Goal: Find specific page/section: Find specific page/section

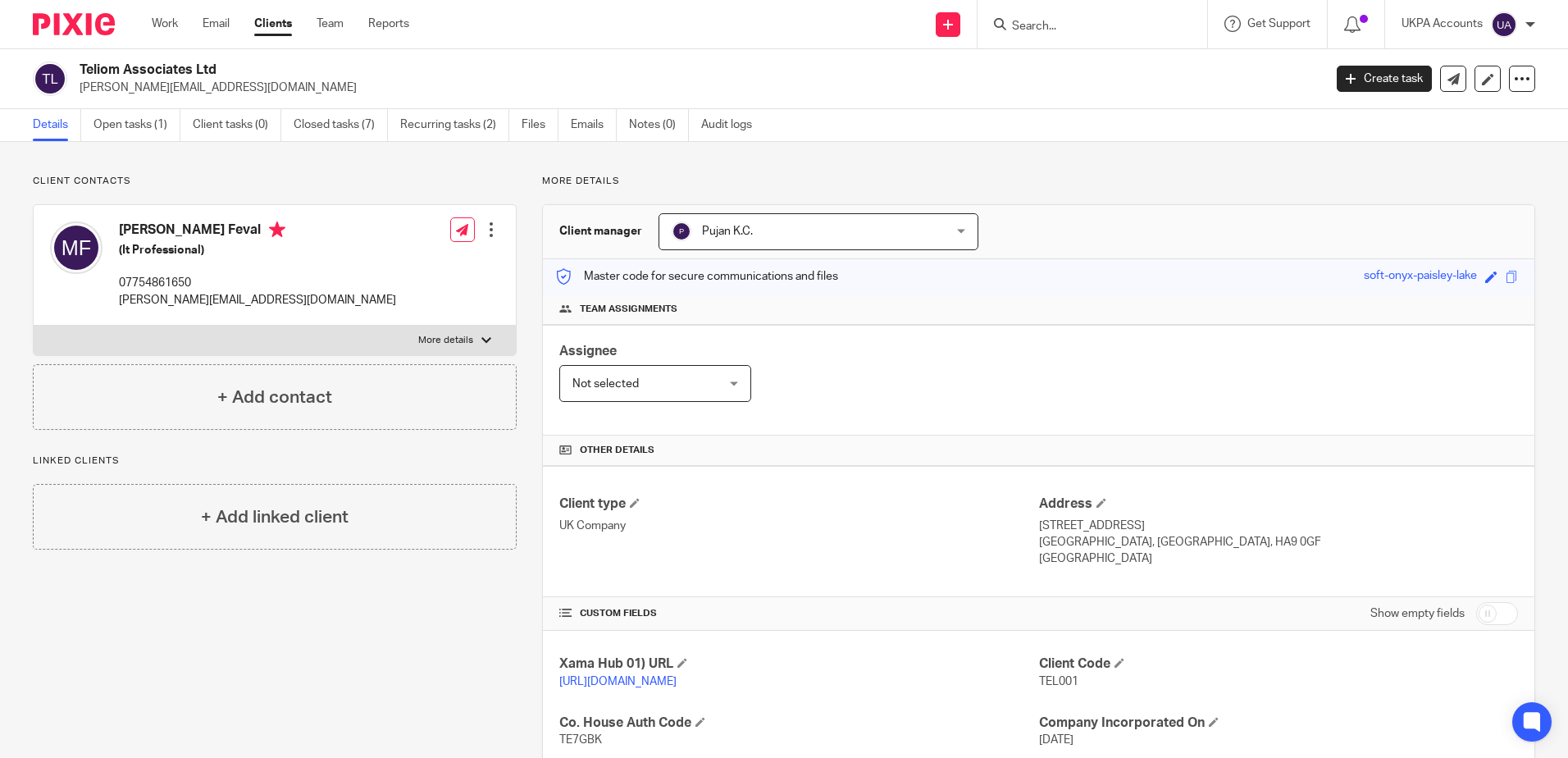
drag, startPoint x: 290, startPoint y: 664, endPoint x: 329, endPoint y: 670, distance: 39.5
click at [290, 664] on div "Client contacts Magdiel Feval (It Professional) 07754861650 magdiel.feval@gmail…" at bounding box center [261, 622] width 509 height 895
click at [242, 722] on div "Client contacts Magdiel Feval (It Professional) 07754861650 magdiel.feval@gmail…" at bounding box center [261, 622] width 509 height 895
click at [847, 191] on div "More details Client manager Pujan K.C. Pujan K.C. Aarshika Awale Aayush Niraula…" at bounding box center [1026, 622] width 1019 height 895
click at [462, 589] on div "Client contacts Magdiel Feval (Business Analyst) 07754861650 magdiel.feval@gmai…" at bounding box center [261, 622] width 509 height 895
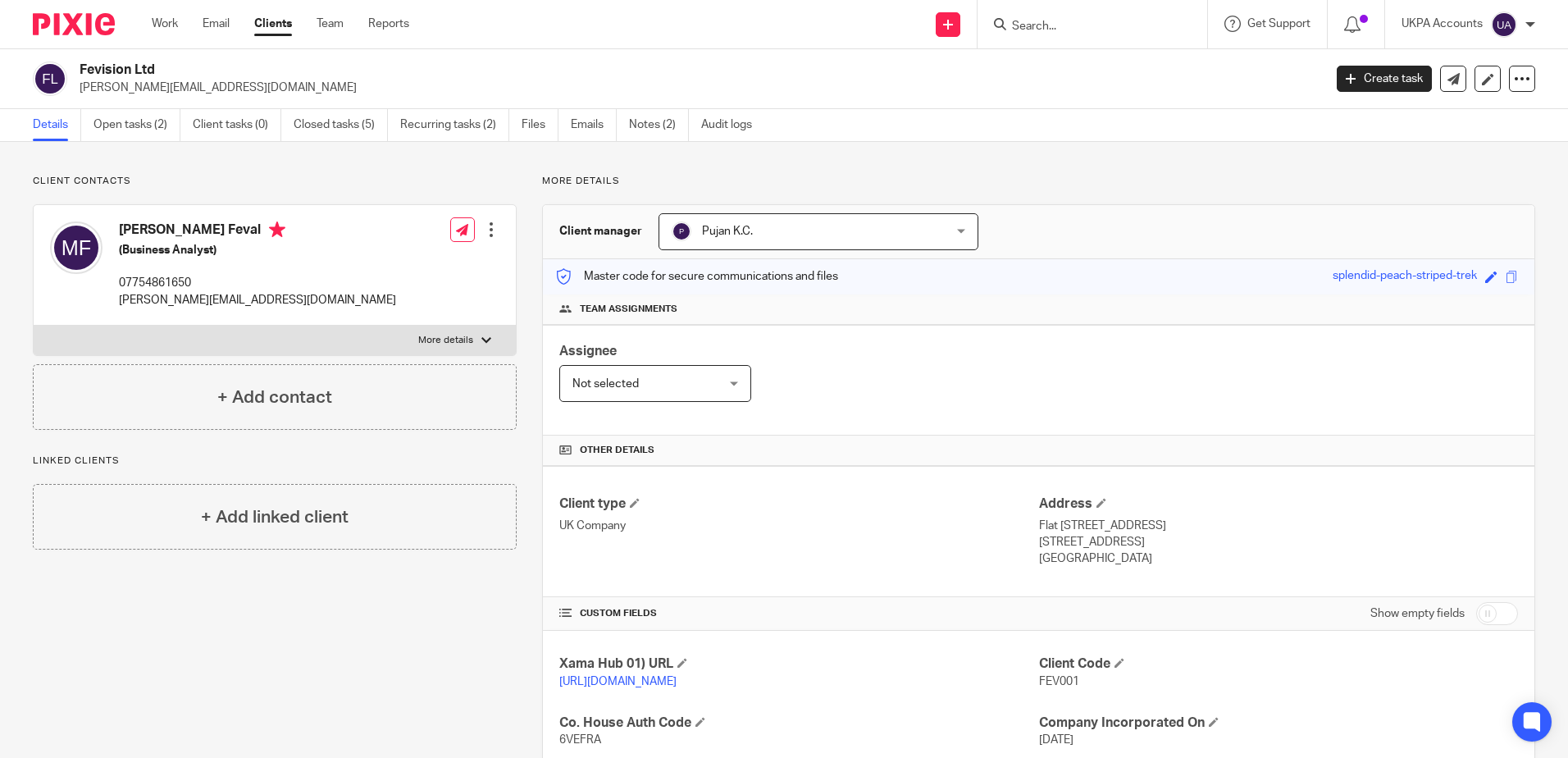
click at [699, 163] on div "Client contacts Magdiel Feval (Business Analyst) 07754861650 magdiel.feval@gmai…" at bounding box center [784, 621] width 1568 height 960
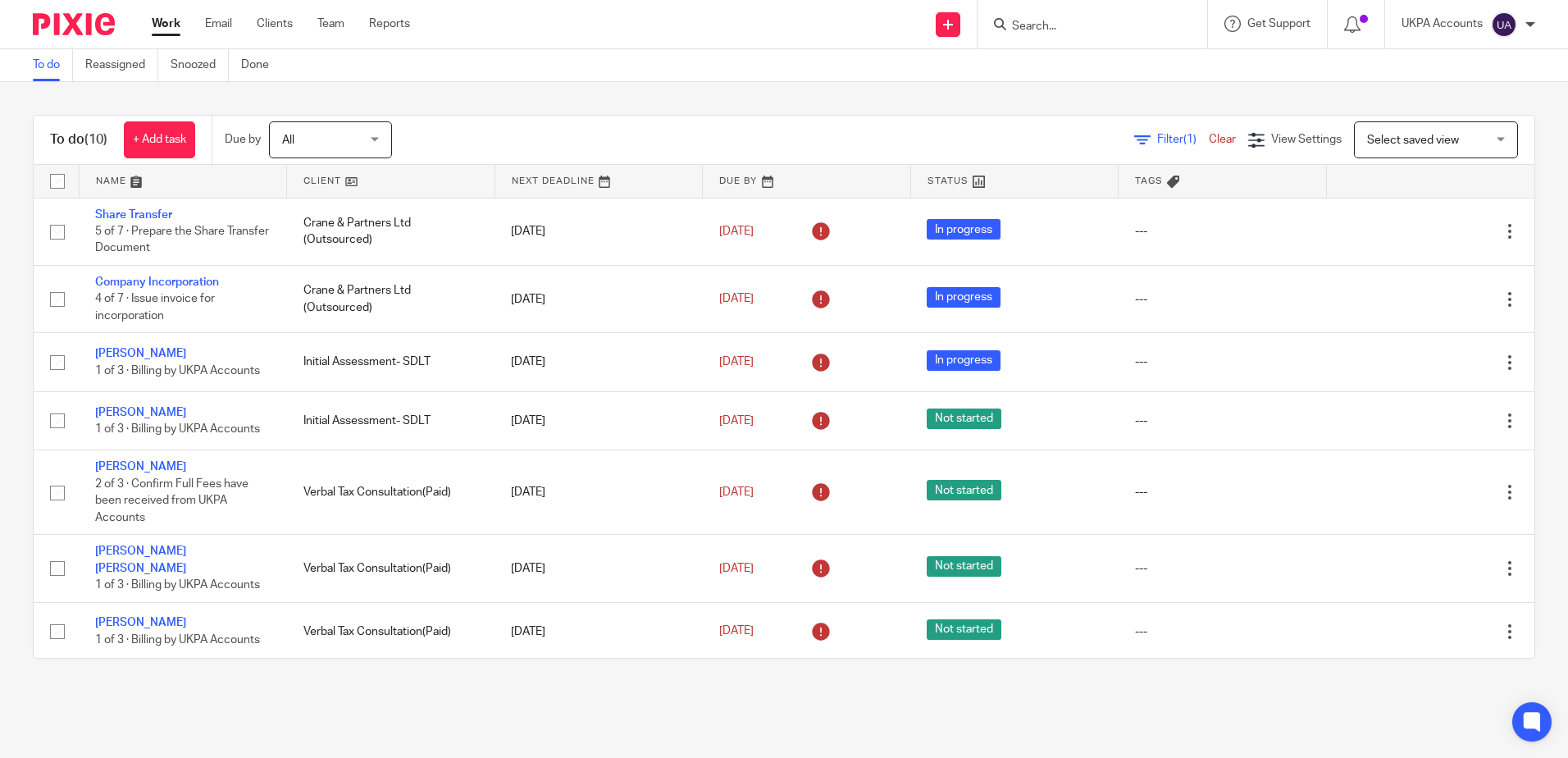
click at [714, 704] on main "To do Reassigned Snoozed Done To do (10) + Add task Due by All All [DATE] [DATE…" at bounding box center [784, 379] width 1568 height 758
click at [1137, 30] on input "Search" at bounding box center [1084, 27] width 147 height 14
paste input "Roniss Ltd"
type input "Roniss Ltd"
click at [1099, 77] on link at bounding box center [1145, 71] width 277 height 38
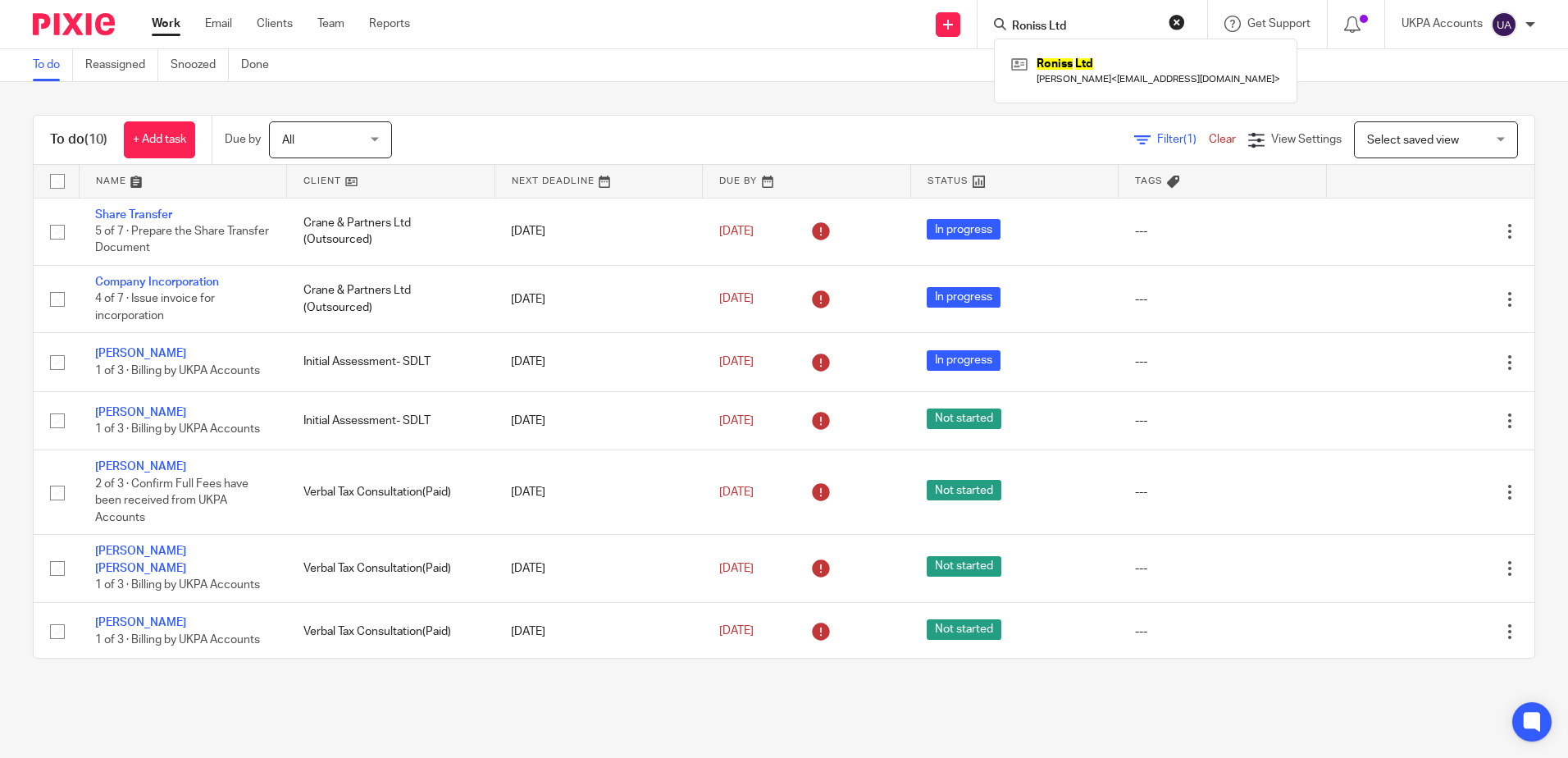
click at [477, 683] on div "To do (10) + Add task Due by All All Today Tomorrow This week Next week This mo…" at bounding box center [784, 386] width 1568 height 610
click at [1133, 33] on input "Search" at bounding box center [1084, 27] width 147 height 14
paste input "May & Mckay Property Investment Ltd"
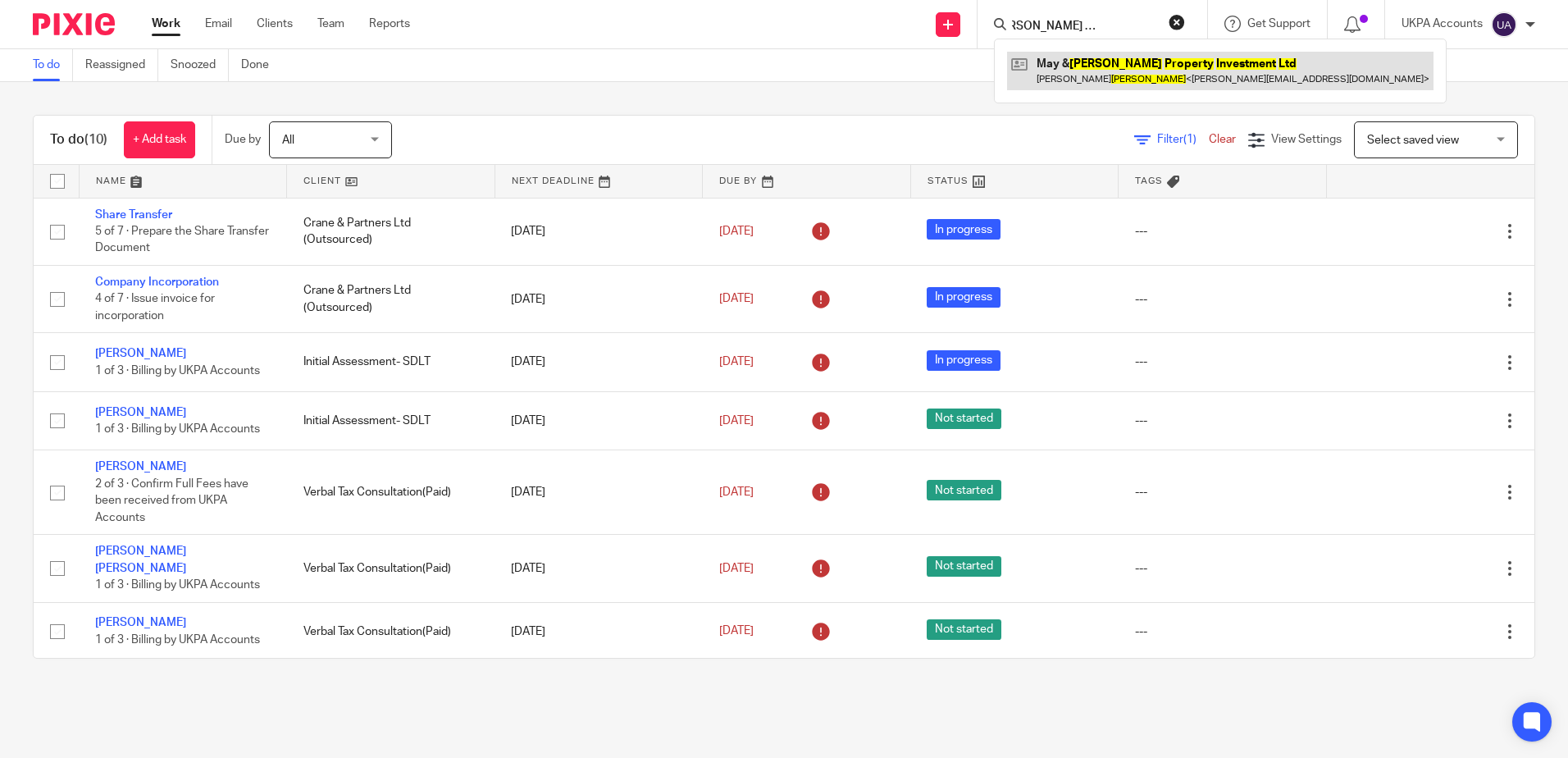
type input "May & Mckay Property Investment Ltd"
click at [1083, 75] on link at bounding box center [1220, 71] width 426 height 38
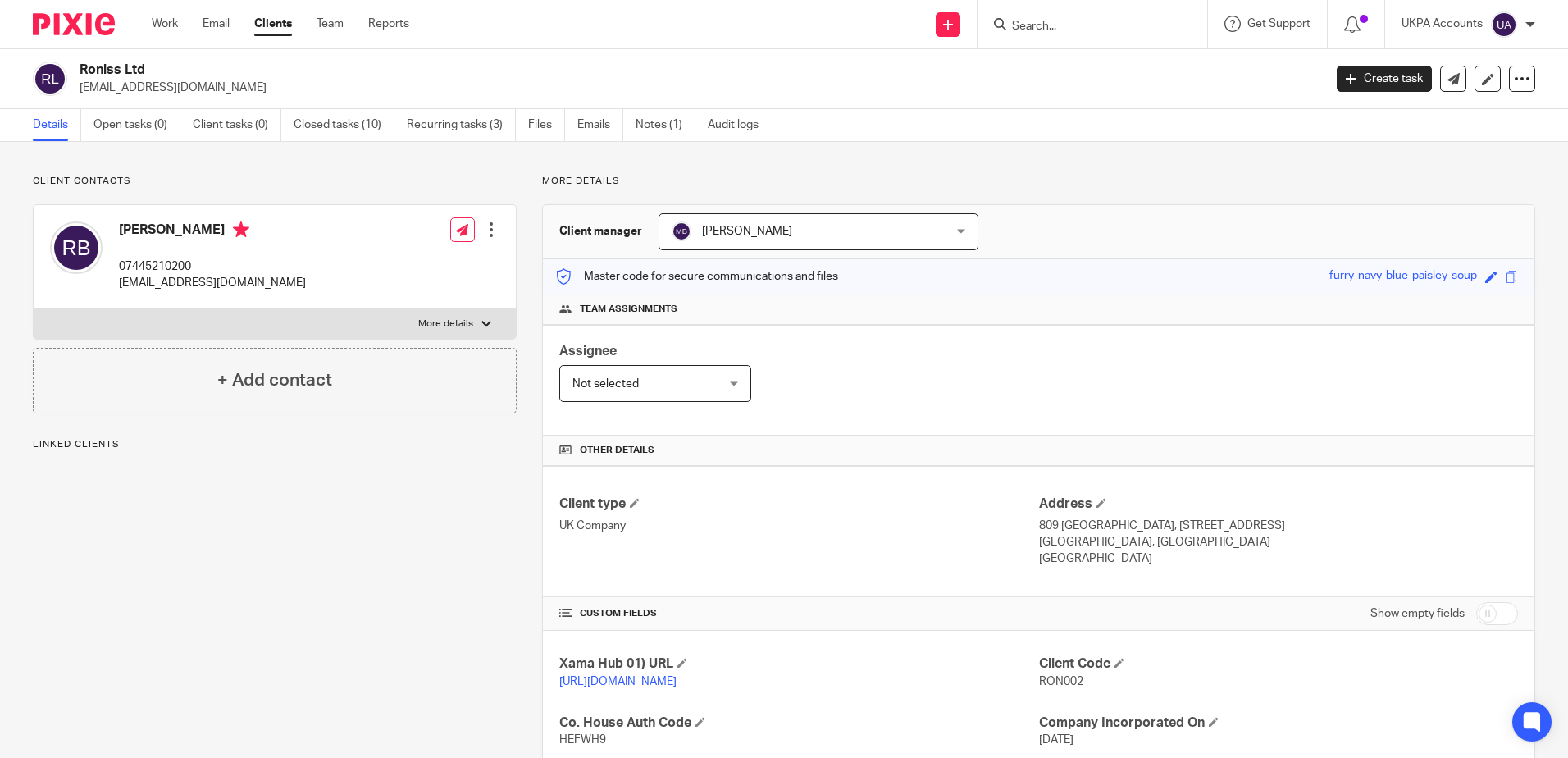
click at [362, 538] on div "Client contacts Ronald Birznieks 07445210200 ronalds.birznieks@gmail.com Edit c…" at bounding box center [261, 622] width 509 height 895
click at [262, 560] on div "Client contacts Ronald Birznieks 07445210200 ronalds.birznieks@gmail.com Edit c…" at bounding box center [261, 622] width 509 height 895
click at [317, 119] on link "Closed tasks (10)" at bounding box center [344, 126] width 101 height 32
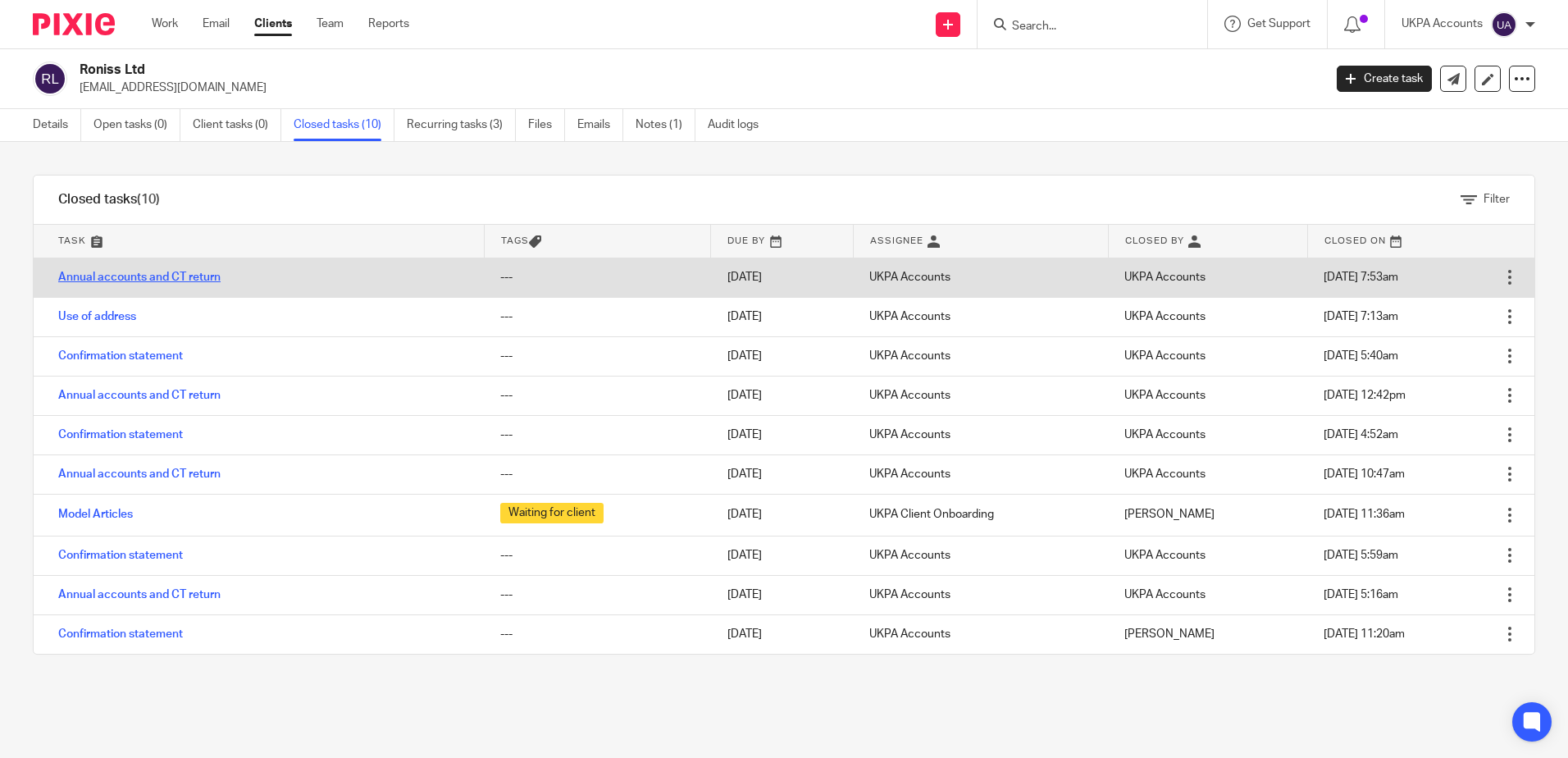
click at [187, 282] on link "Annual accounts and CT return" at bounding box center [139, 277] width 162 height 12
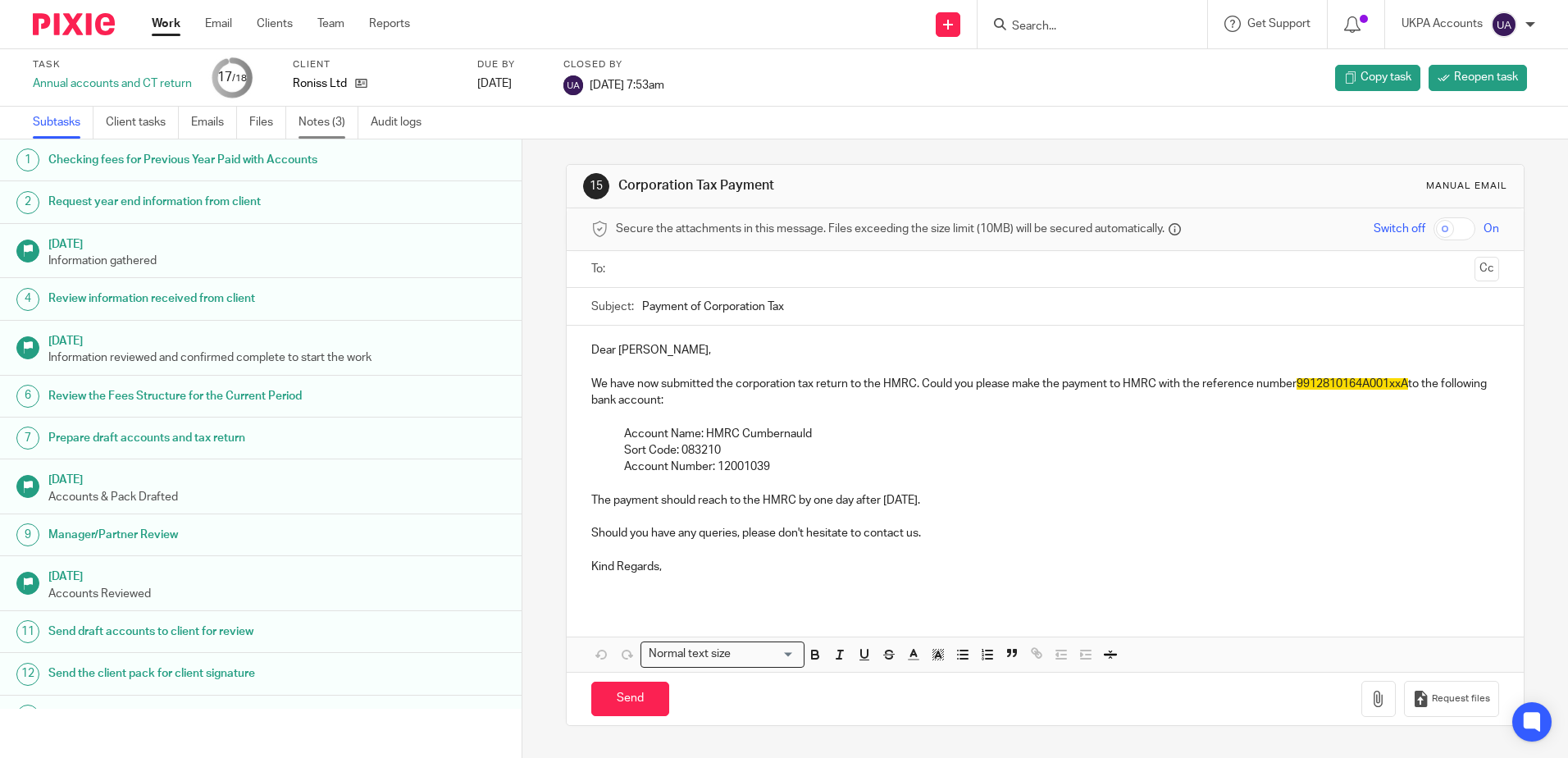
click at [311, 116] on link "Notes (3)" at bounding box center [328, 123] width 60 height 32
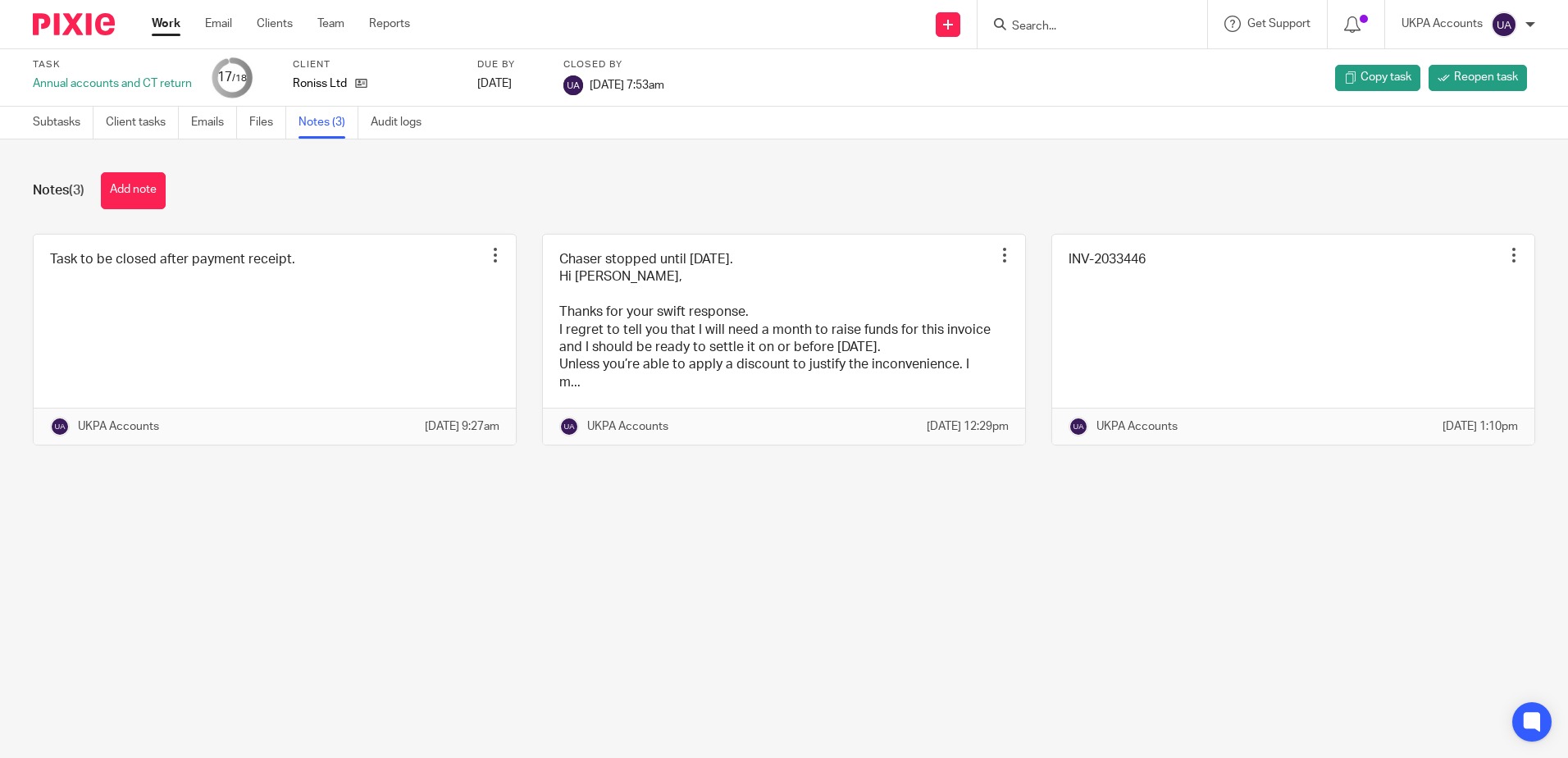
click at [1145, 630] on main "Task Annual accounts and CT return 17 /18 Client Roniss Ltd Due by [DATE] Close…" at bounding box center [784, 379] width 1568 height 758
click at [849, 595] on main "Task Annual accounts and CT return 17 /18 Client Roniss Ltd Due by [DATE] Close…" at bounding box center [784, 379] width 1568 height 758
click at [774, 561] on main "Task Annual accounts and CT return 17 /18 Client Roniss Ltd Due by 2025-07-30 C…" at bounding box center [784, 379] width 1568 height 758
drag, startPoint x: 791, startPoint y: 217, endPoint x: 800, endPoint y: 209, distance: 12.0
click at [791, 217] on div "Notes (3) Add note Task to be closed after payment receipt. Edit note Delete no…" at bounding box center [784, 321] width 1568 height 364
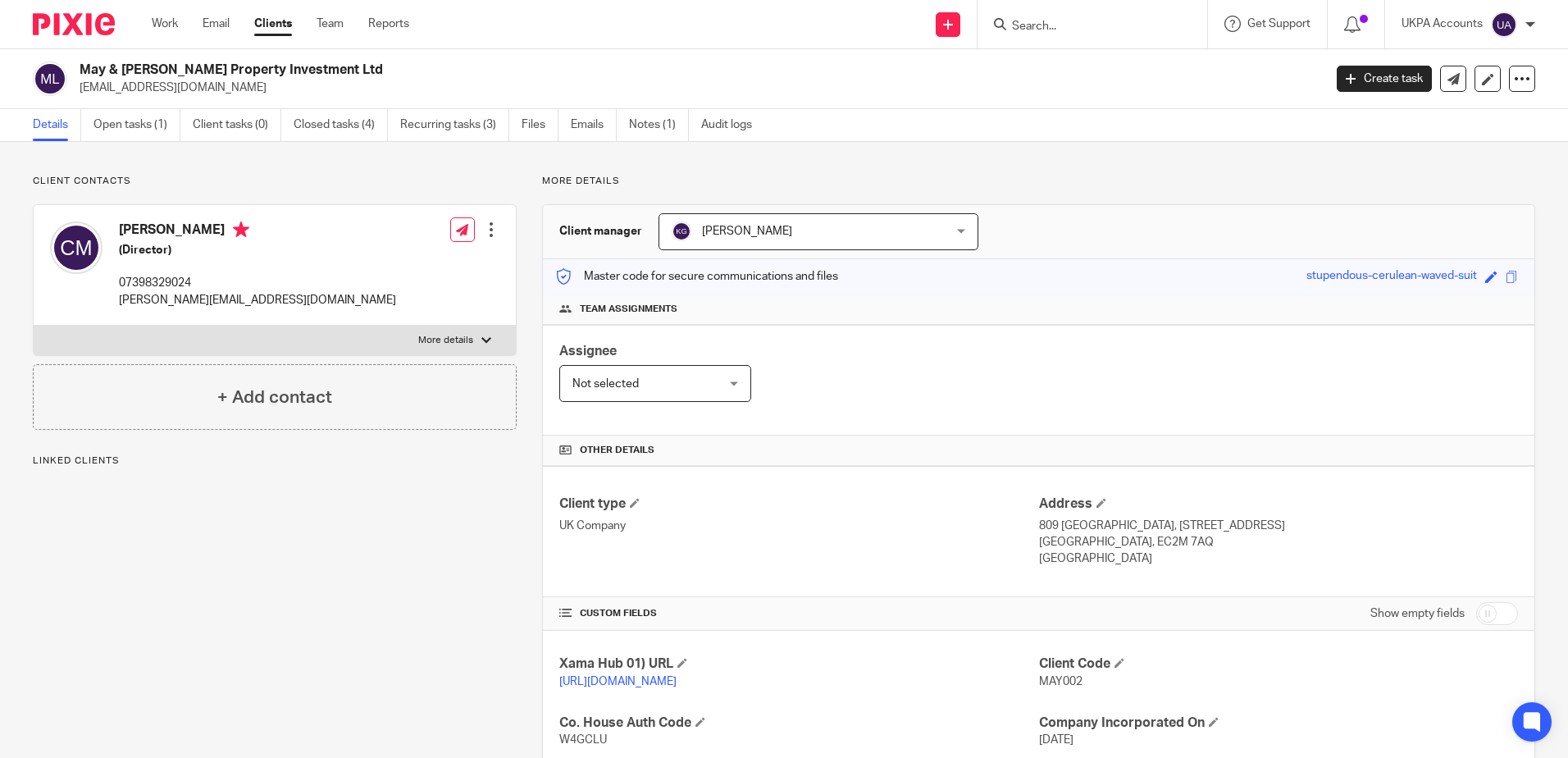
click at [339, 498] on div "Client contacts [PERSON_NAME] (Director) 07398329024 [PERSON_NAME][EMAIL_ADDRES…" at bounding box center [261, 593] width 509 height 835
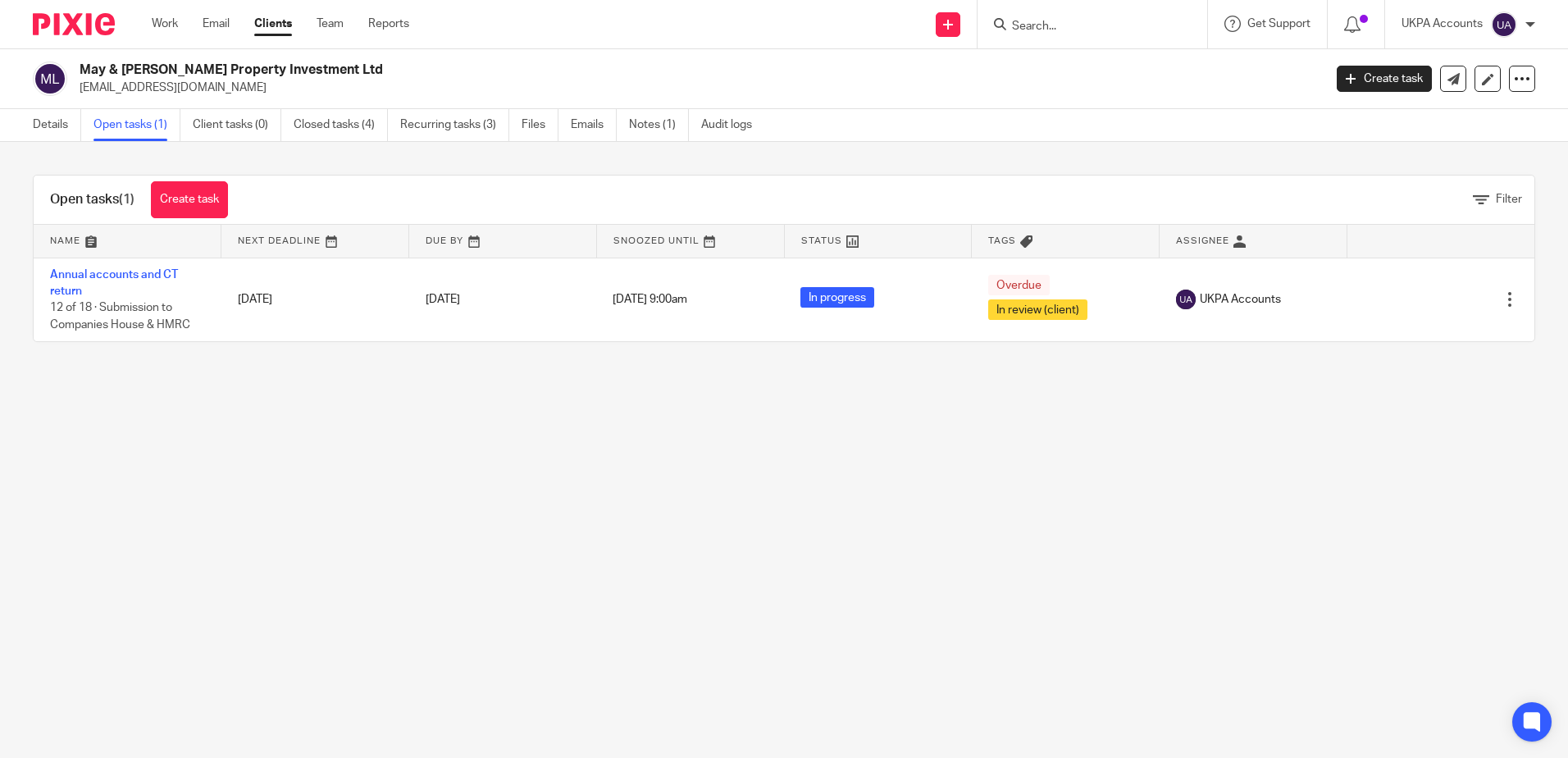
click at [509, 498] on main "May & [PERSON_NAME] Property Investment Ltd [EMAIL_ADDRESS][DOMAIN_NAME] Create…" at bounding box center [784, 379] width 1568 height 758
click at [652, 463] on main "May & [PERSON_NAME] Property Investment Ltd [EMAIL_ADDRESS][DOMAIN_NAME] Create…" at bounding box center [784, 379] width 1568 height 758
